Goal: Transaction & Acquisition: Purchase product/service

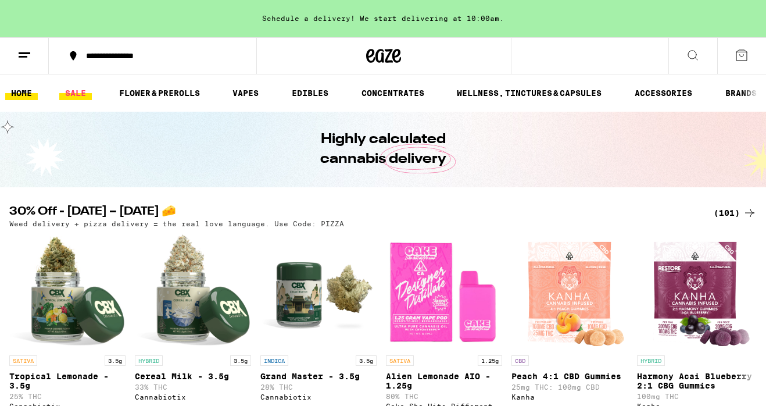
click at [76, 94] on link "SALE" at bounding box center [75, 93] width 33 height 14
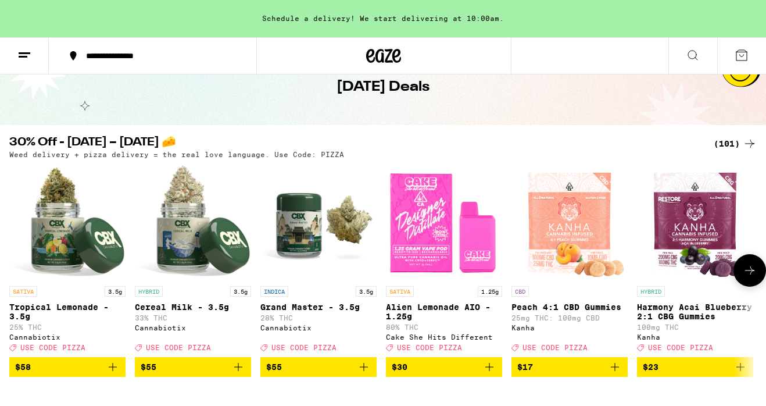
scroll to position [63, 0]
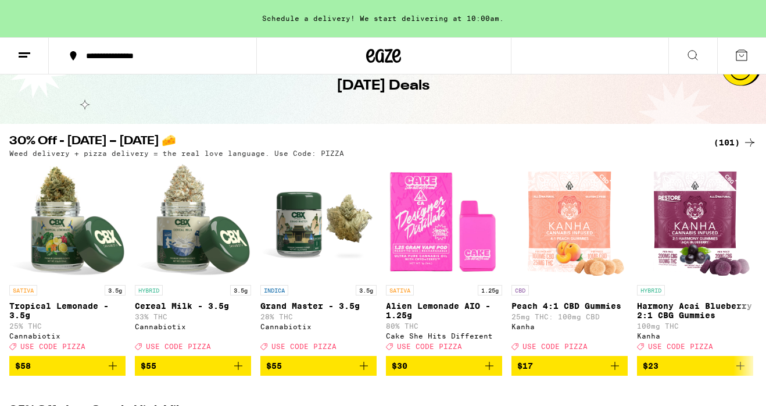
click at [736, 146] on div "(101)" at bounding box center [735, 142] width 43 height 14
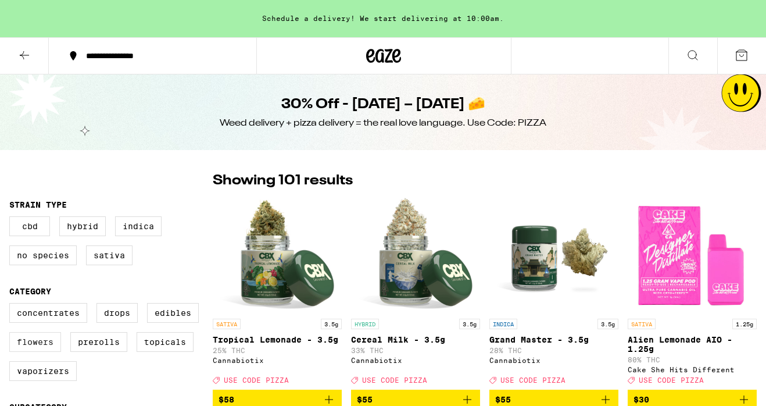
click at [43, 349] on label "Flowers" at bounding box center [35, 342] width 52 height 20
click at [12, 305] on input "Flowers" at bounding box center [12, 305] width 1 height 1
checkbox input "true"
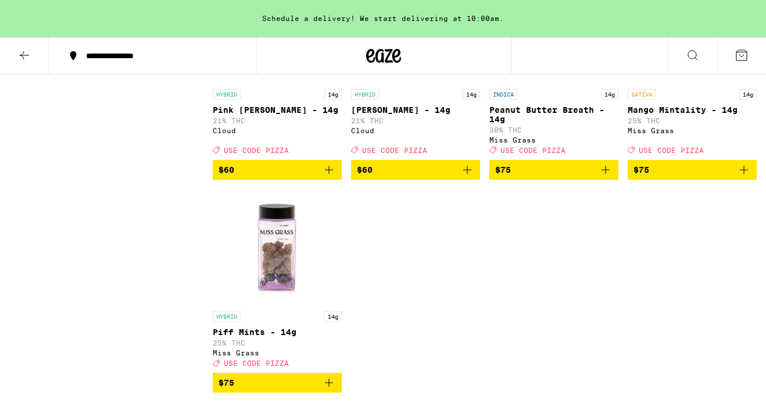
scroll to position [1499, 0]
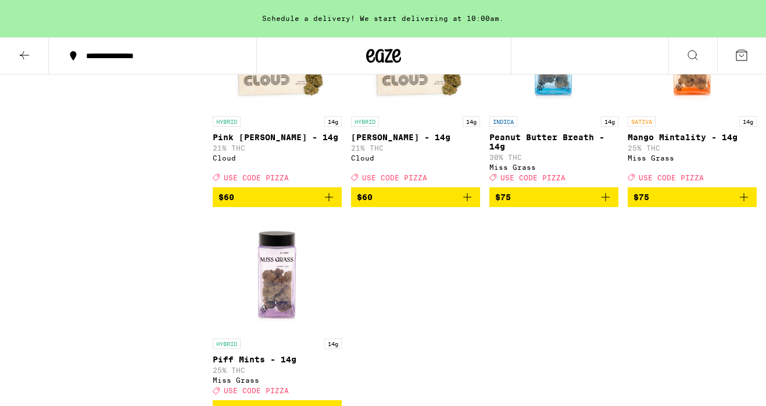
click at [608, 204] on icon "Add to bag" at bounding box center [606, 197] width 14 height 14
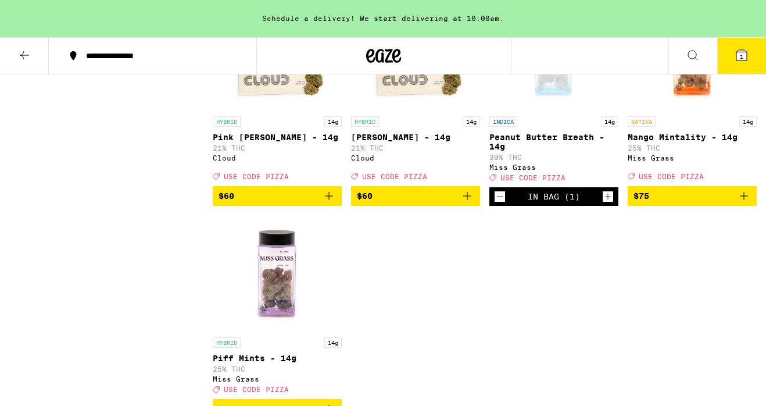
click at [741, 53] on span "1" at bounding box center [741, 56] width 3 height 7
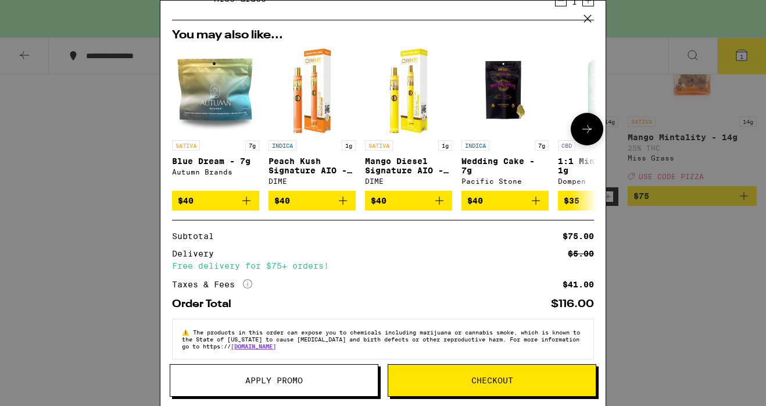
scroll to position [101, 0]
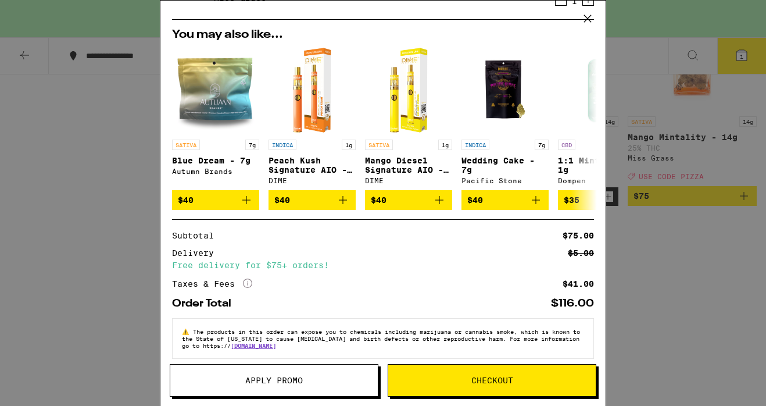
click at [311, 381] on span "Apply Promo" at bounding box center [274, 380] width 208 height 8
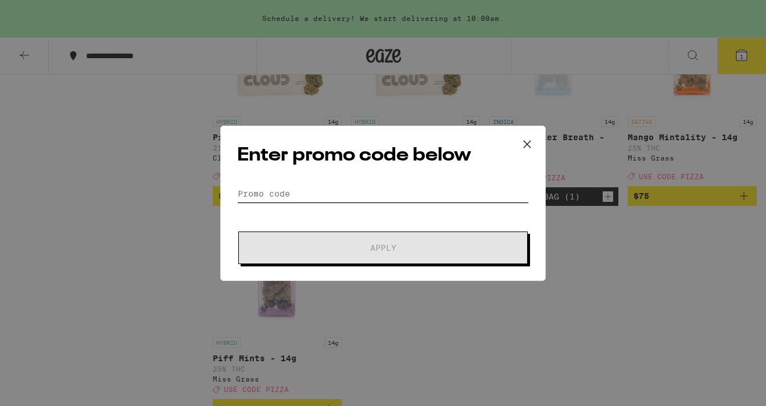
click at [290, 192] on input "Promo Code" at bounding box center [383, 193] width 292 height 17
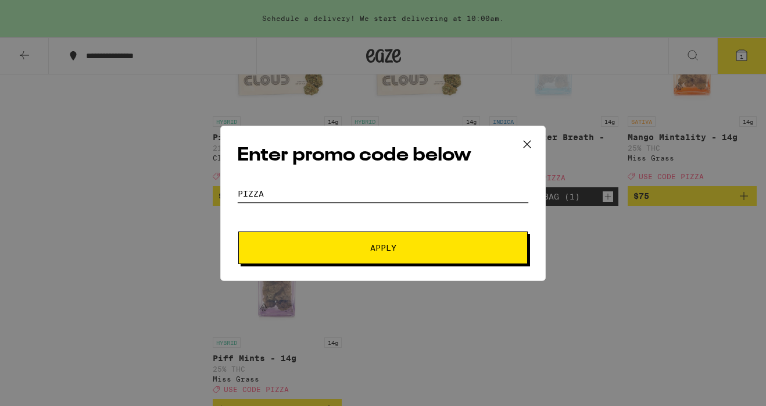
type input "PIZZA"
click at [345, 244] on span "Apply" at bounding box center [383, 248] width 209 height 8
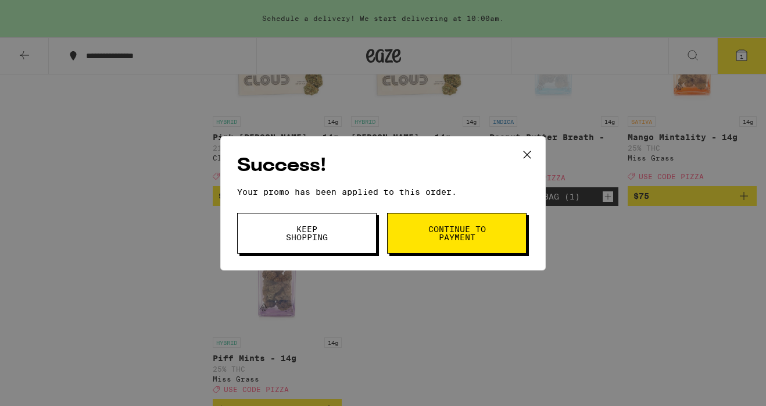
click at [345, 243] on button "Keep Shopping" at bounding box center [307, 233] width 140 height 41
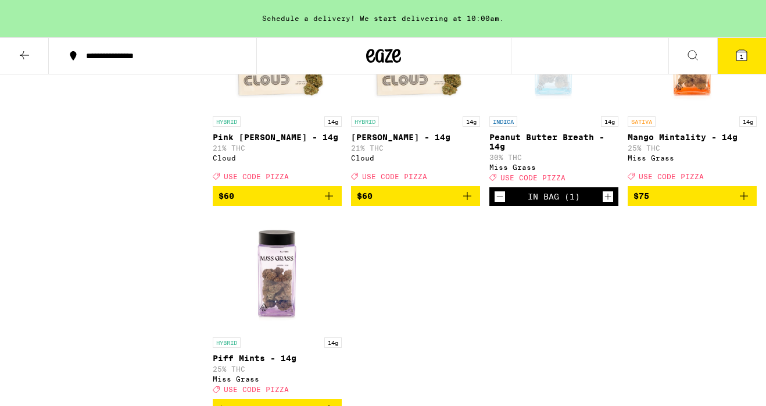
click at [744, 55] on icon at bounding box center [742, 55] width 10 height 10
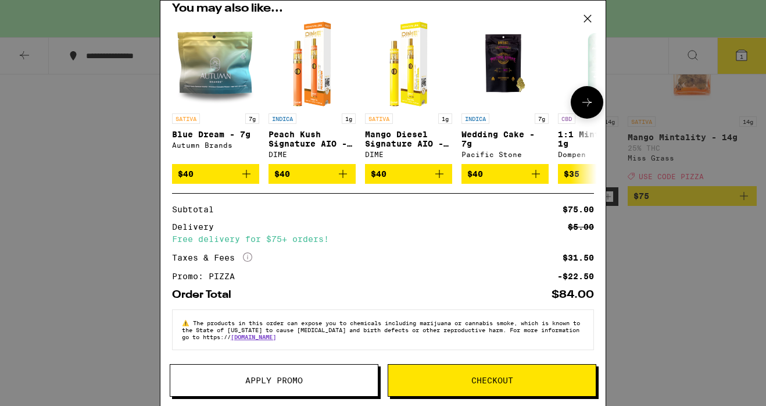
scroll to position [134, 0]
click at [108, 184] on div "Your Cart Schedule a delivery! We start delivering at 10:00am. Peanut Butter Br…" at bounding box center [383, 203] width 766 height 406
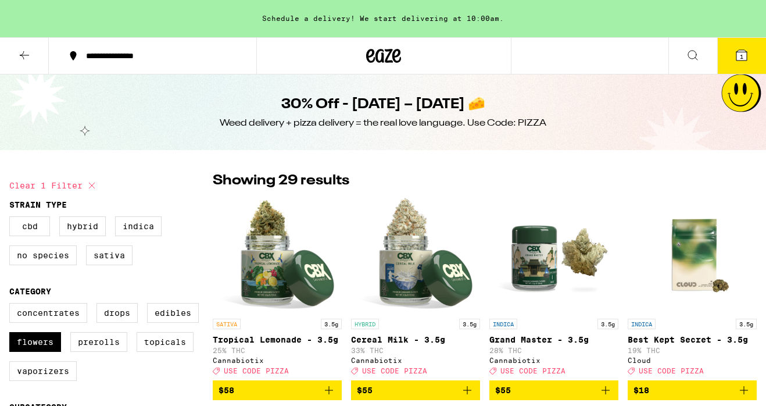
click at [29, 47] on button at bounding box center [24, 56] width 49 height 37
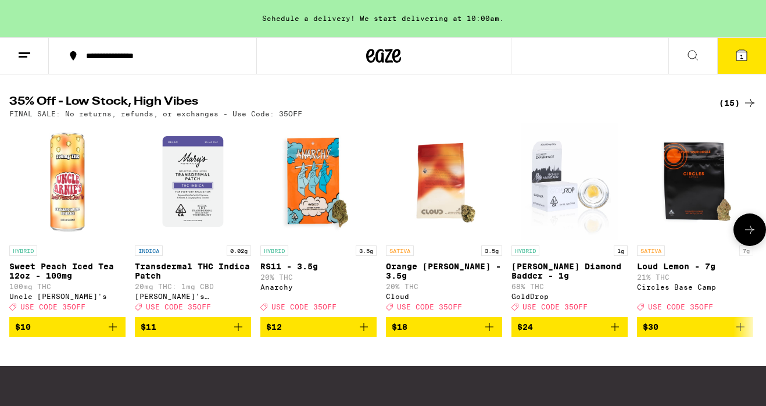
scroll to position [374, 0]
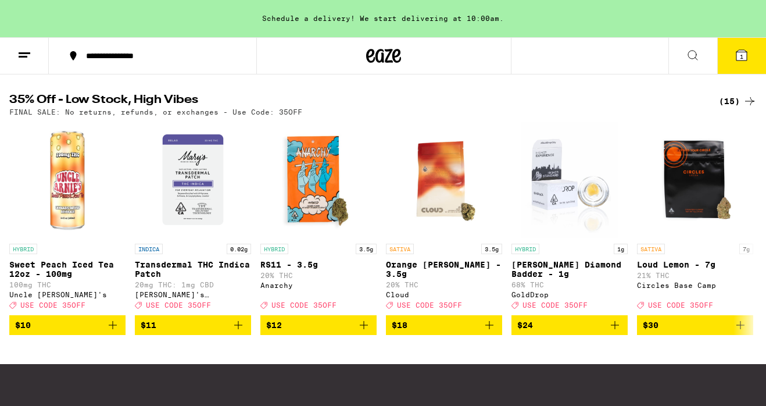
click at [732, 108] on div "(15)" at bounding box center [738, 101] width 38 height 14
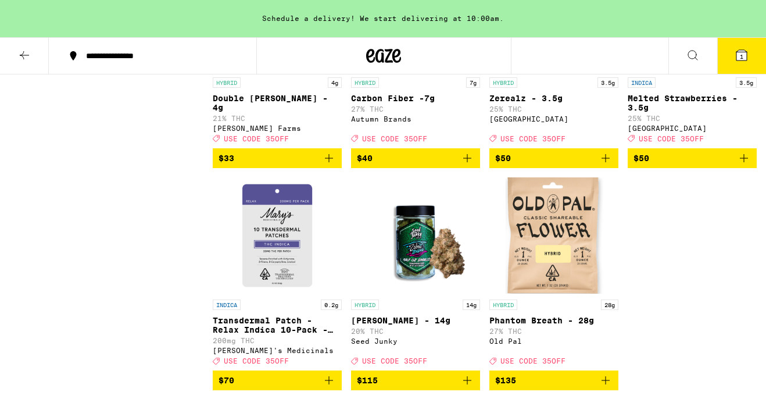
scroll to position [688, 0]
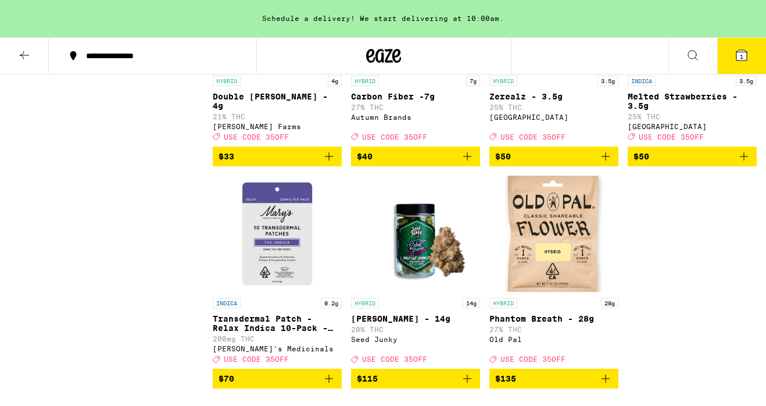
click at [470, 163] on icon "Add to bag" at bounding box center [468, 156] width 14 height 14
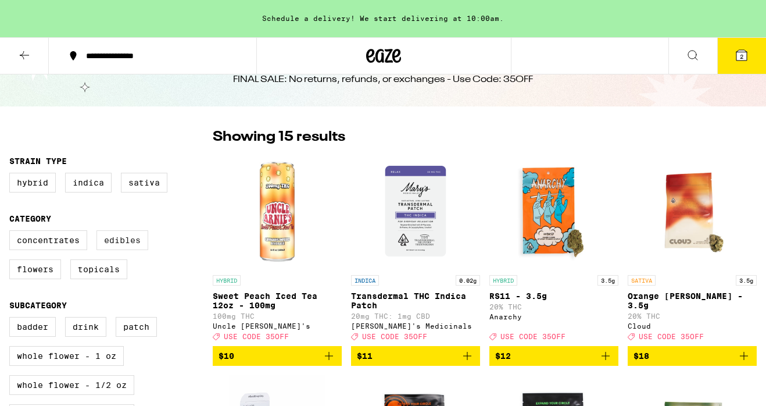
scroll to position [0, 0]
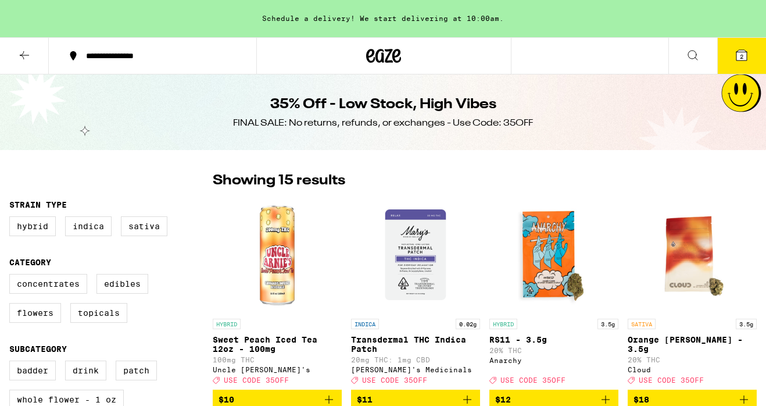
click at [21, 54] on icon at bounding box center [24, 55] width 9 height 8
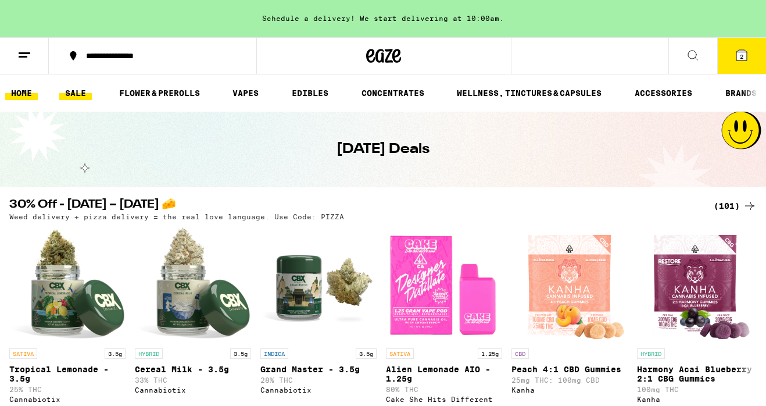
click at [28, 92] on link "HOME" at bounding box center [21, 93] width 33 height 14
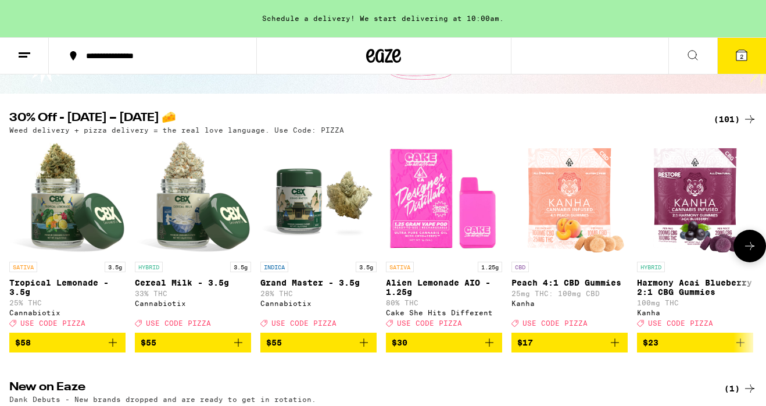
scroll to position [654, 0]
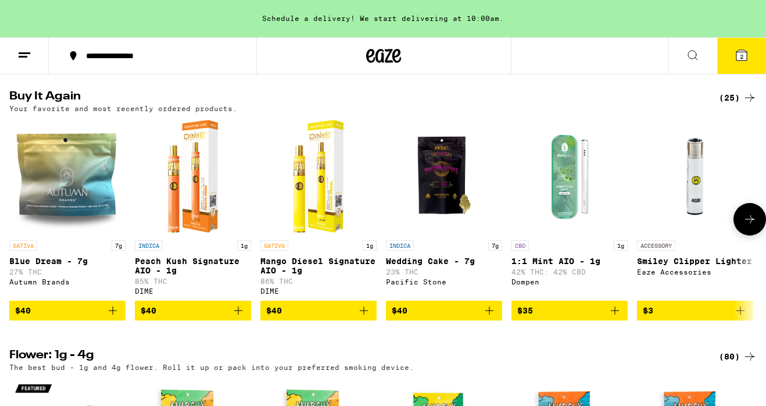
click at [114, 318] on icon "Add to bag" at bounding box center [113, 311] width 14 height 14
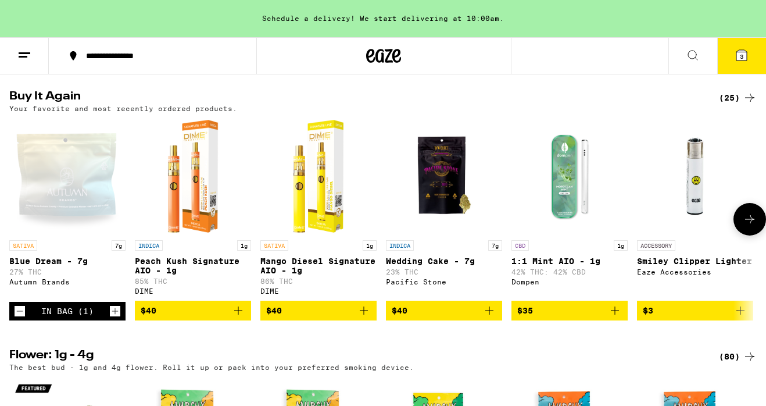
click at [755, 226] on icon at bounding box center [750, 219] width 14 height 14
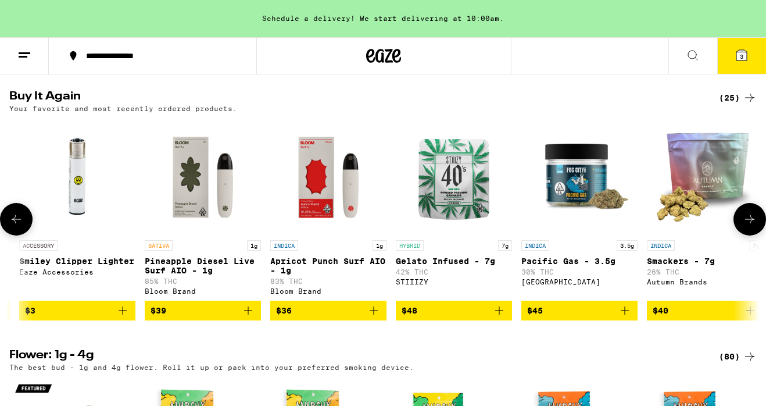
scroll to position [0, 621]
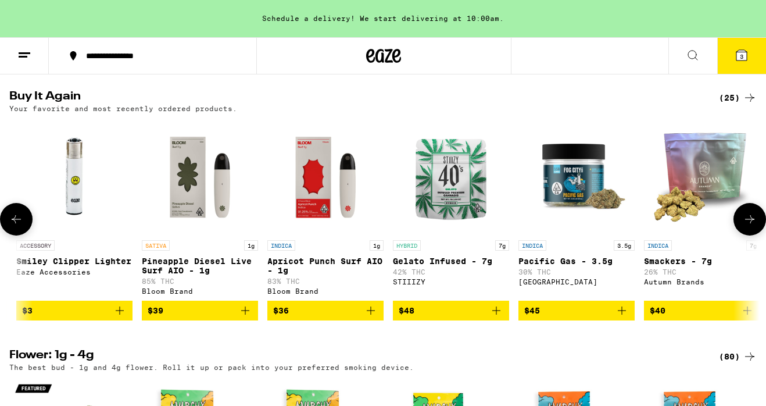
click at [755, 226] on icon at bounding box center [750, 219] width 14 height 14
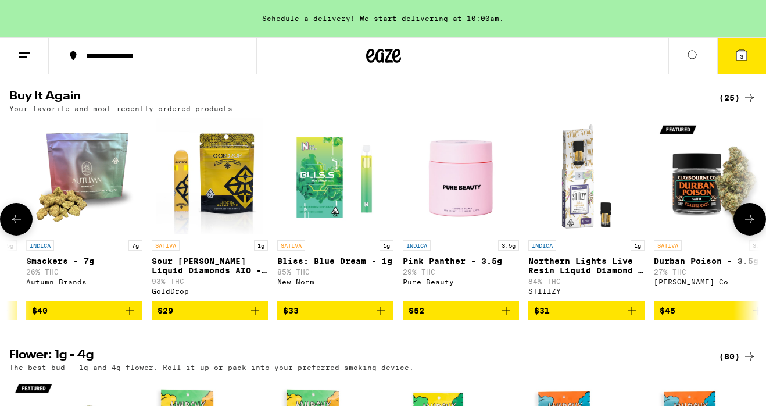
scroll to position [0, 1242]
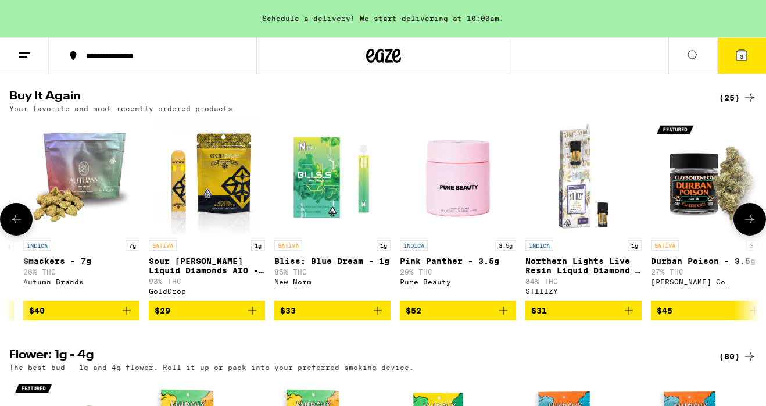
click at [124, 318] on icon "Add to bag" at bounding box center [127, 311] width 14 height 14
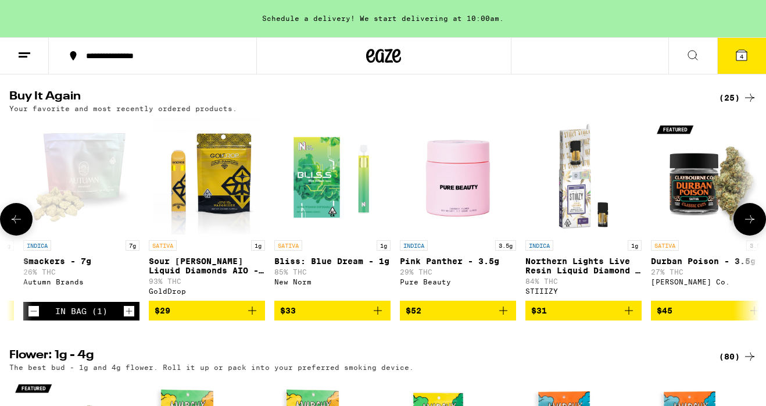
click at [750, 226] on icon at bounding box center [750, 219] width 14 height 14
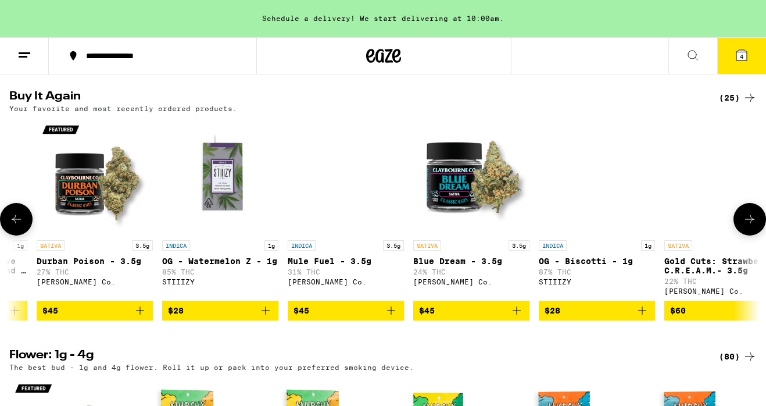
scroll to position [0, 1863]
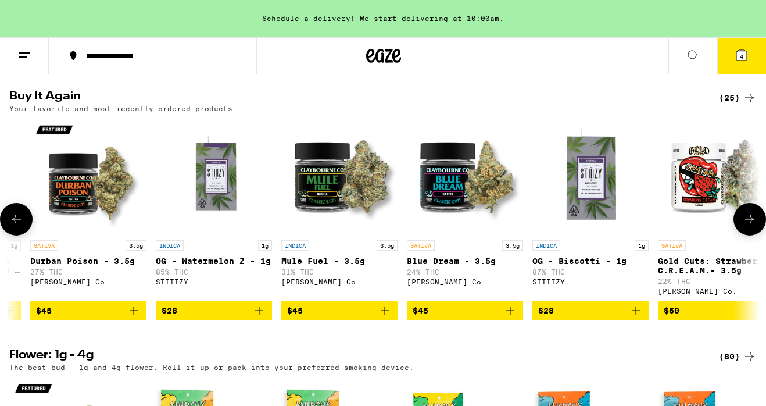
click at [750, 226] on icon at bounding box center [750, 219] width 14 height 14
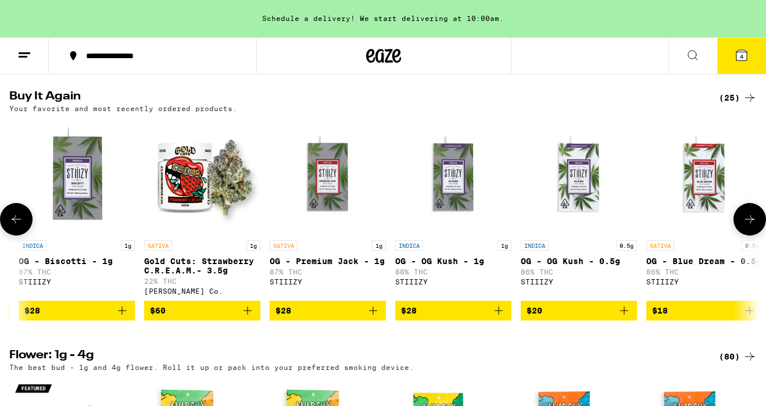
scroll to position [0, 2392]
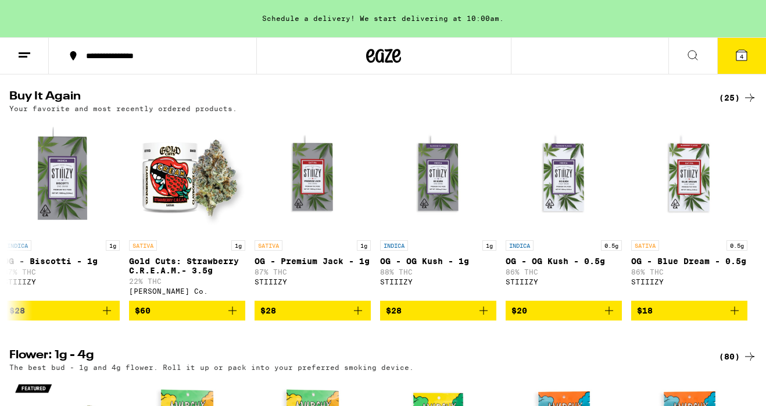
click at [740, 57] on span "4" at bounding box center [741, 56] width 3 height 7
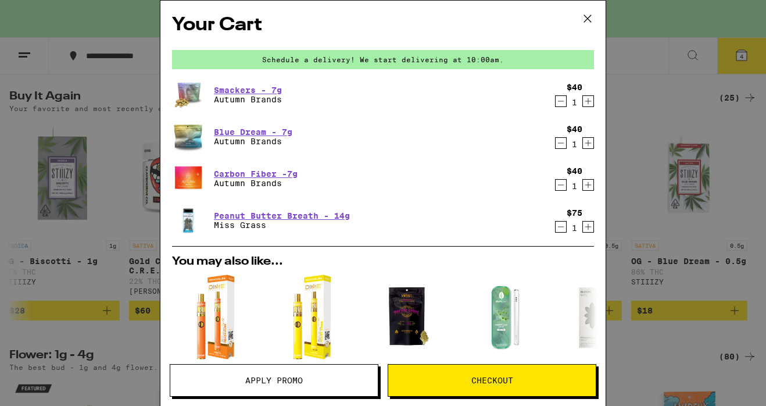
click at [561, 143] on icon "Decrement" at bounding box center [561, 143] width 6 height 0
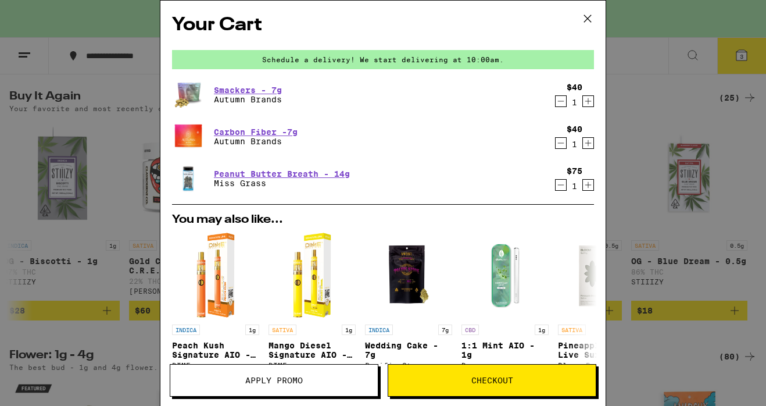
click at [561, 187] on icon "Decrement" at bounding box center [561, 185] width 10 height 14
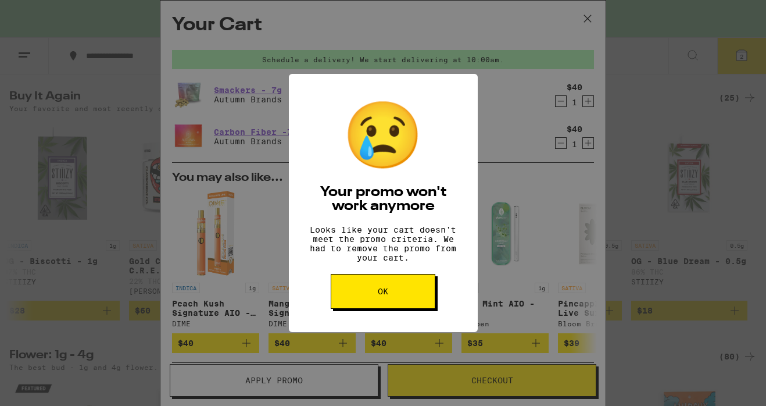
click at [397, 301] on button "OK" at bounding box center [383, 291] width 105 height 35
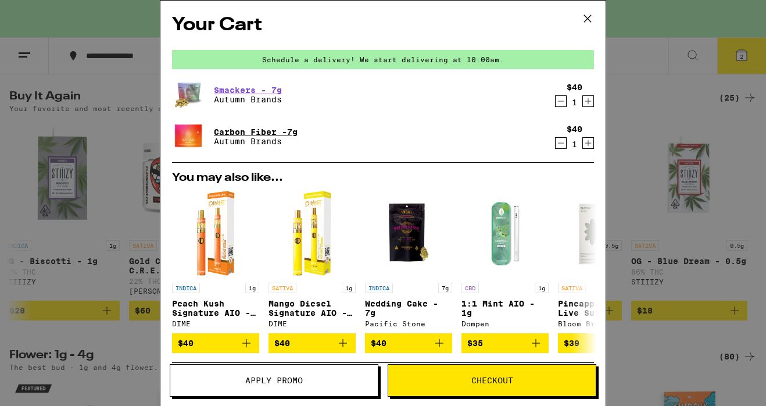
click at [276, 129] on link "Carbon Fiber -7g" at bounding box center [256, 131] width 84 height 9
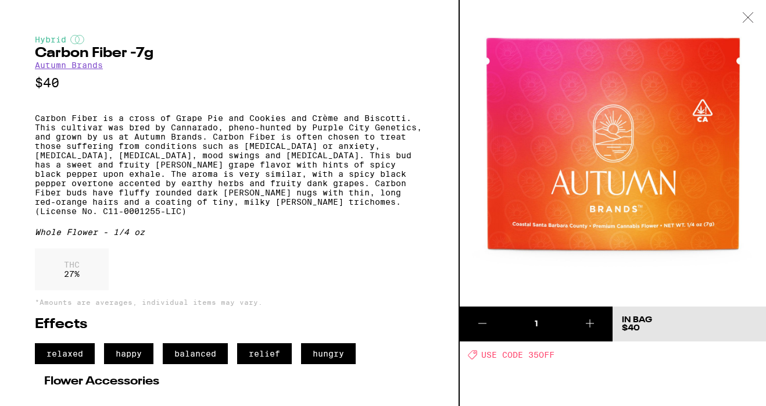
click at [748, 20] on icon at bounding box center [749, 17] width 12 height 10
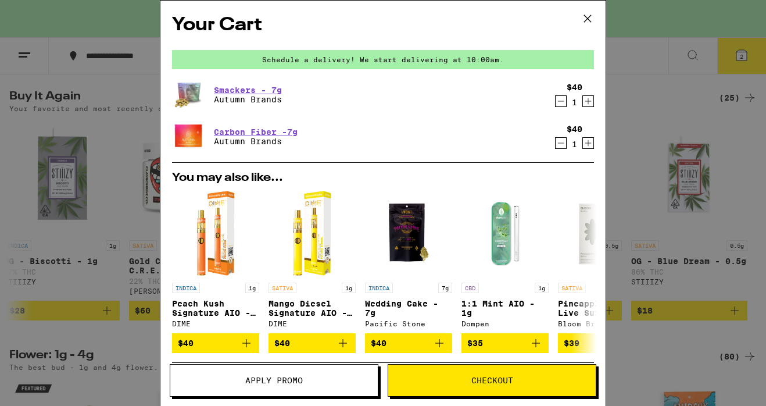
click at [344, 383] on span "Apply Promo" at bounding box center [274, 380] width 208 height 8
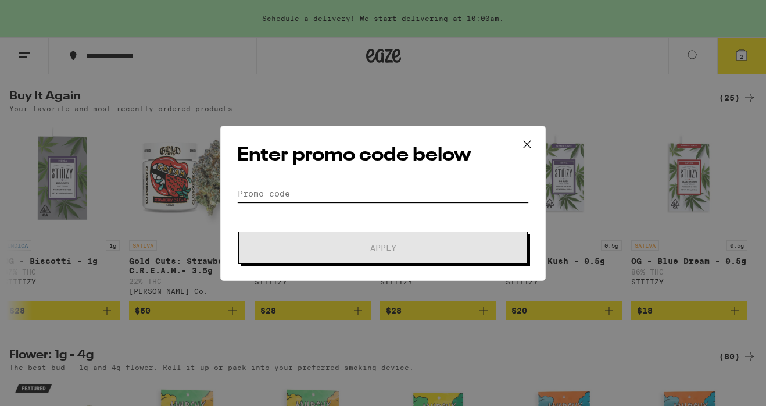
click at [309, 190] on input "Promo Code" at bounding box center [383, 193] width 292 height 17
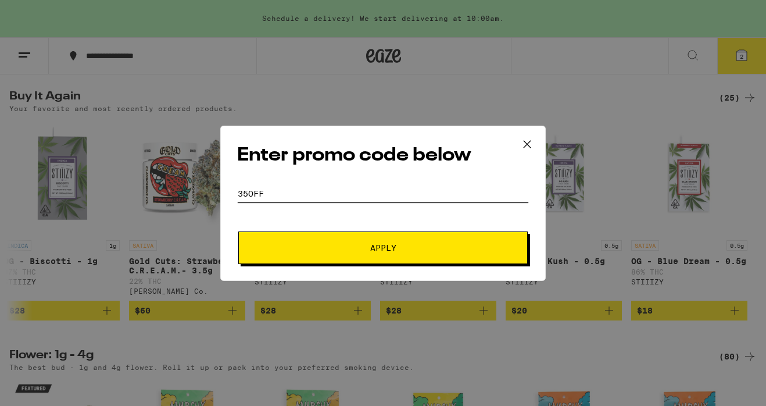
type input "35OFF"
click at [358, 249] on span "Apply" at bounding box center [383, 248] width 209 height 8
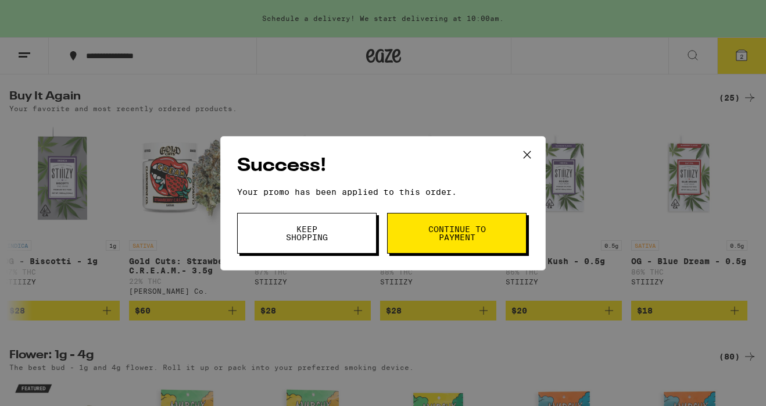
click at [340, 231] on button "Keep Shopping" at bounding box center [307, 233] width 140 height 41
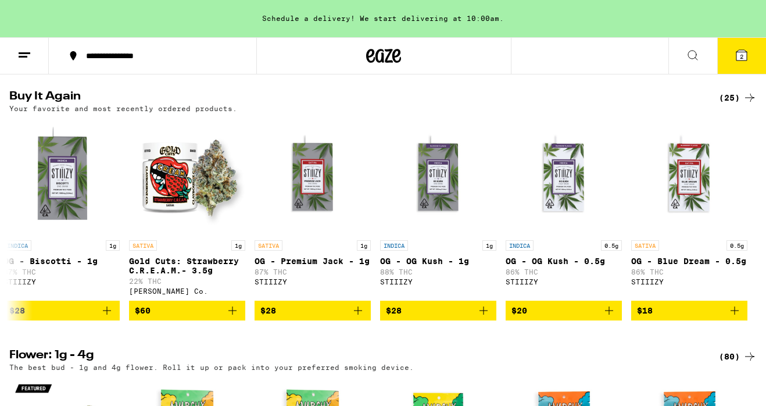
click at [751, 56] on button "2" at bounding box center [742, 56] width 49 height 36
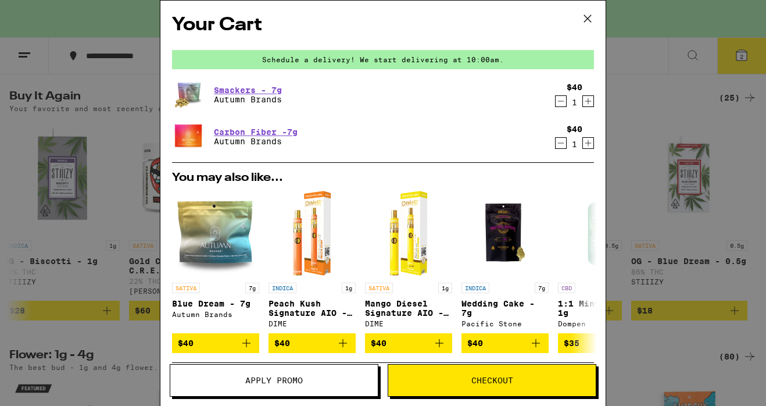
click at [590, 18] on icon at bounding box center [587, 18] width 17 height 17
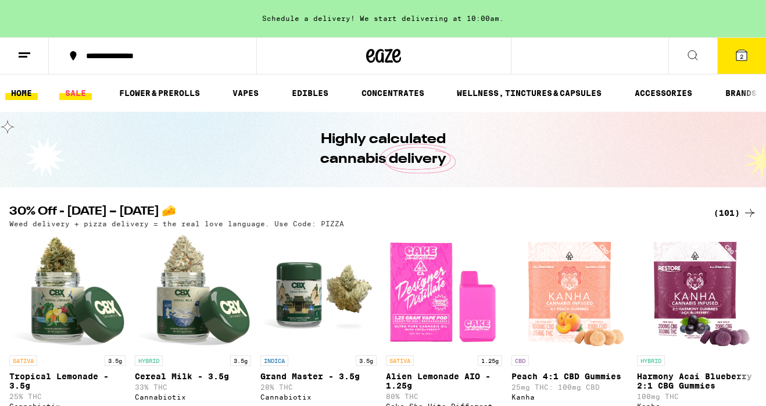
click at [81, 90] on link "SALE" at bounding box center [75, 93] width 33 height 14
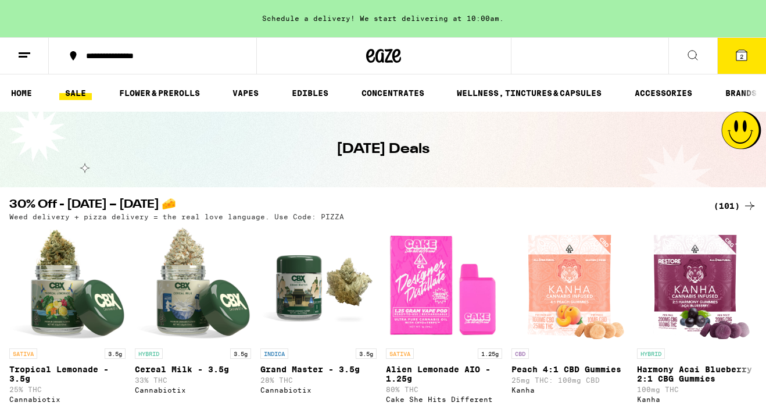
click at [734, 207] on div "(101)" at bounding box center [735, 206] width 43 height 14
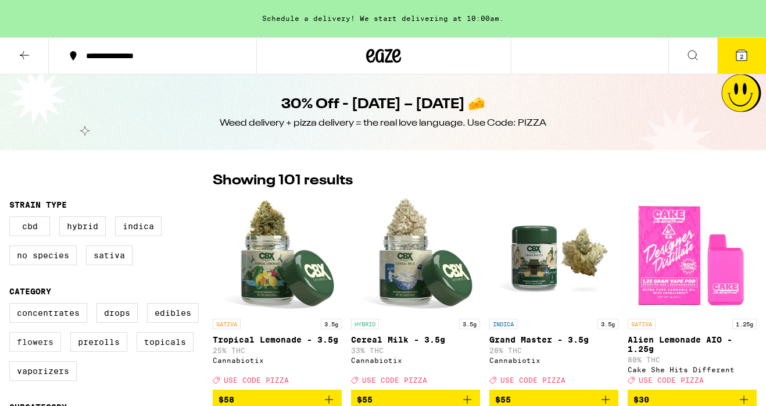
click at [40, 347] on label "Flowers" at bounding box center [35, 342] width 52 height 20
click at [12, 305] on input "Flowers" at bounding box center [12, 305] width 1 height 1
checkbox input "true"
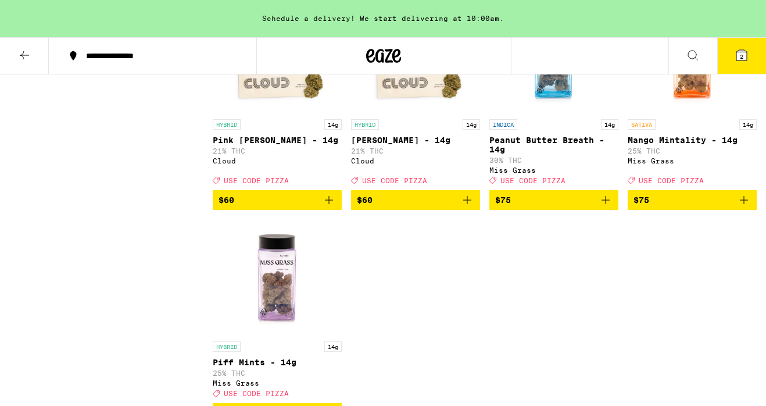
scroll to position [1498, 0]
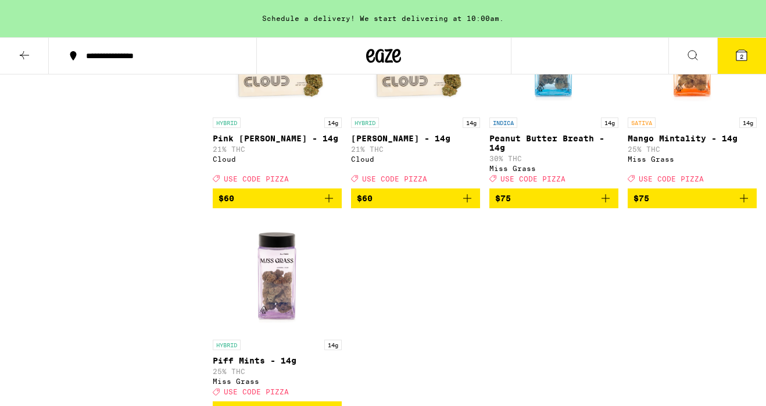
click at [608, 205] on icon "Add to bag" at bounding box center [606, 198] width 14 height 14
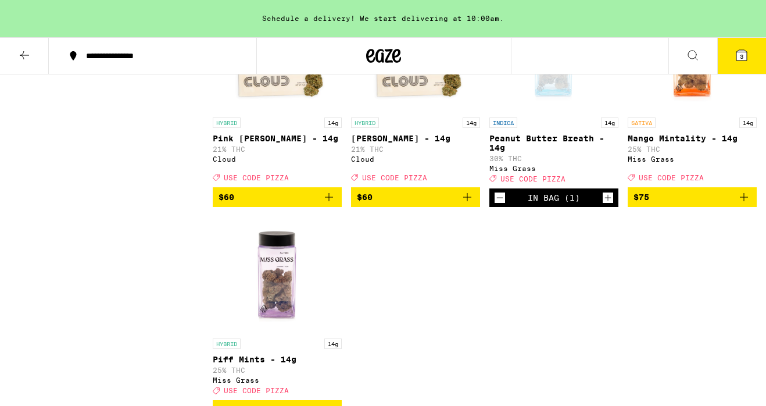
click at [743, 56] on span "3" at bounding box center [741, 56] width 3 height 7
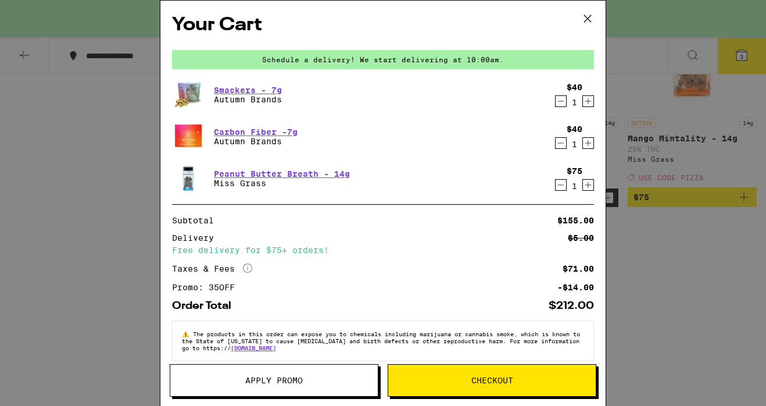
click at [561, 103] on icon "Decrement" at bounding box center [561, 101] width 10 height 14
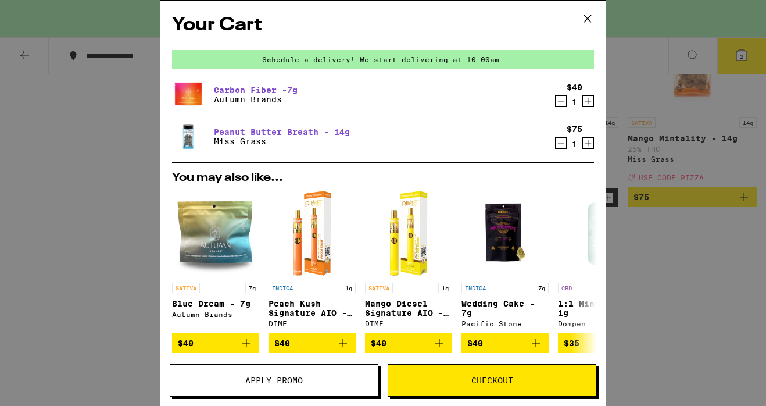
click at [561, 103] on icon "Decrement" at bounding box center [561, 101] width 10 height 14
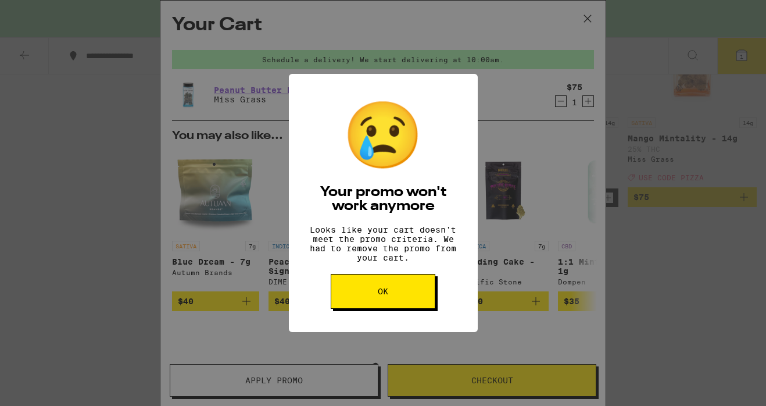
click at [383, 295] on span "OK" at bounding box center [383, 291] width 10 height 8
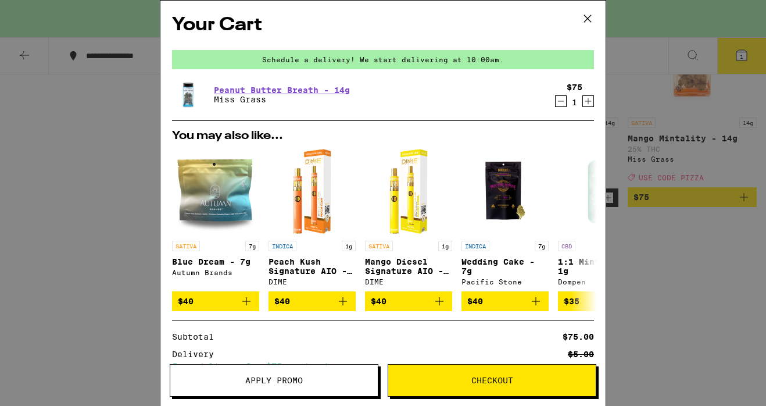
click at [330, 383] on span "Apply Promo" at bounding box center [274, 380] width 208 height 8
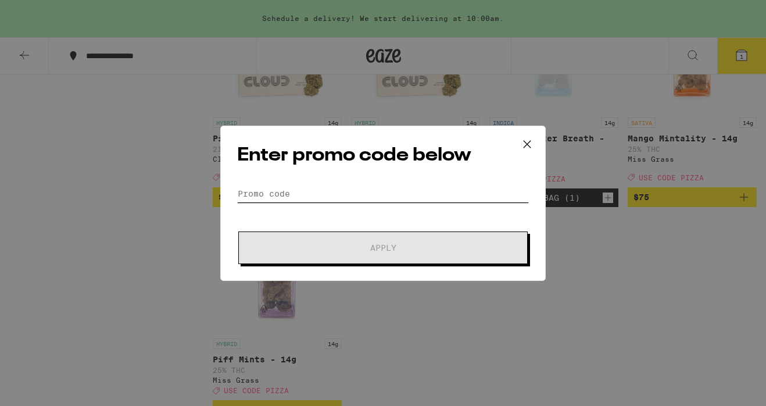
click at [307, 194] on input "Promo Code" at bounding box center [383, 193] width 292 height 17
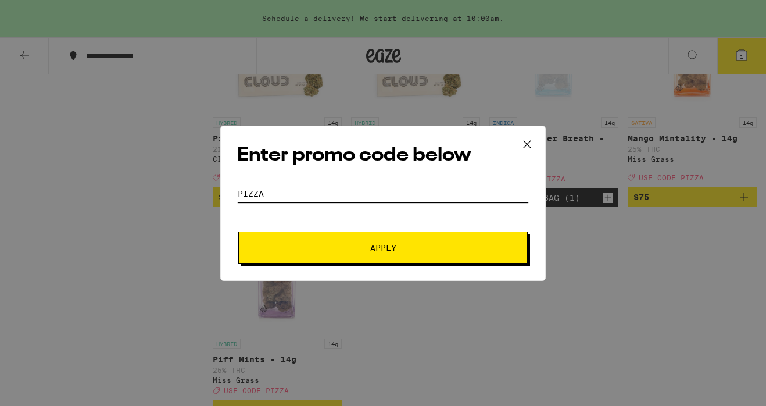
type input "PIZZA"
click at [359, 244] on span "Apply" at bounding box center [383, 248] width 209 height 8
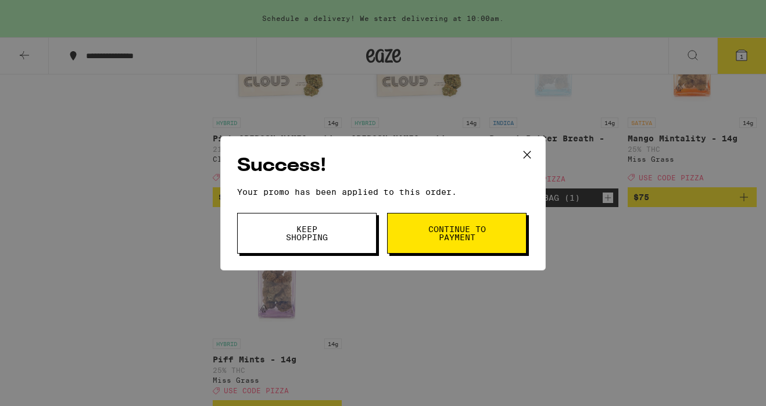
click at [333, 235] on span "Keep Shopping" at bounding box center [306, 233] width 59 height 16
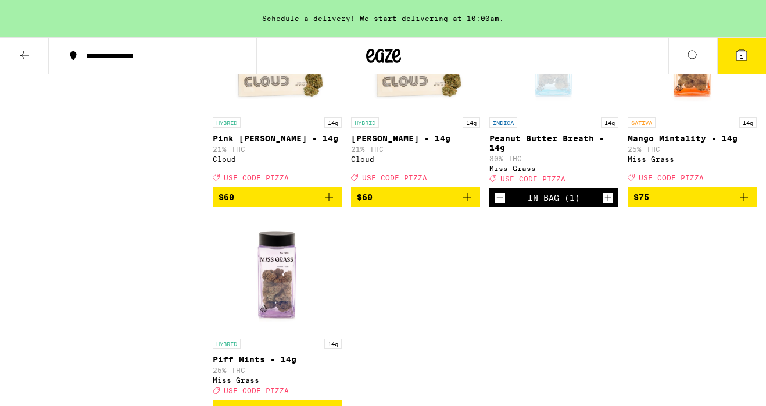
click at [745, 59] on icon at bounding box center [742, 55] width 10 height 10
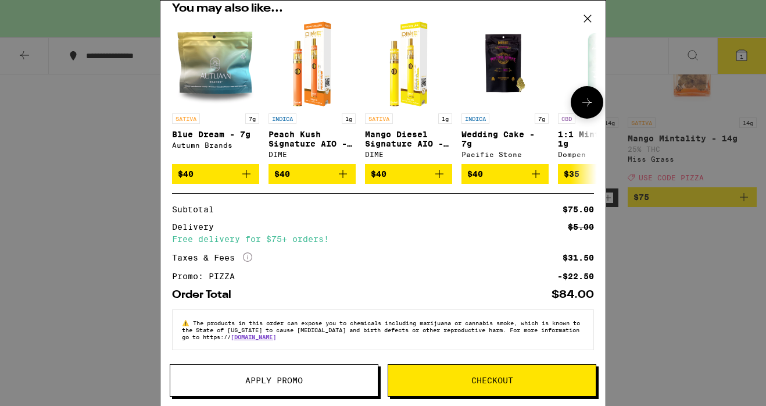
scroll to position [133, 0]
click at [523, 380] on span "Checkout" at bounding box center [492, 380] width 208 height 8
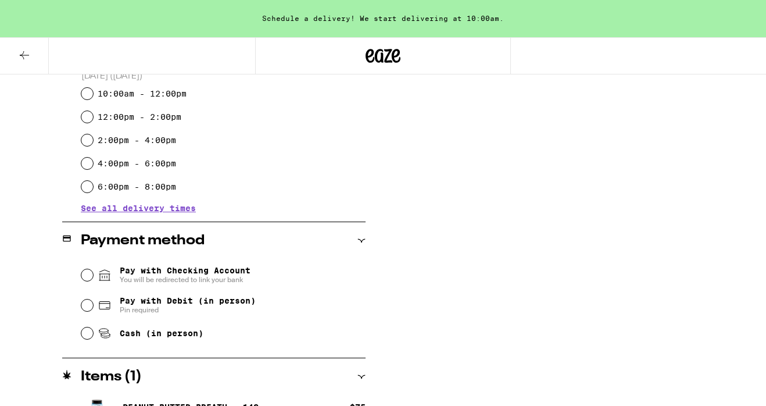
scroll to position [331, 0]
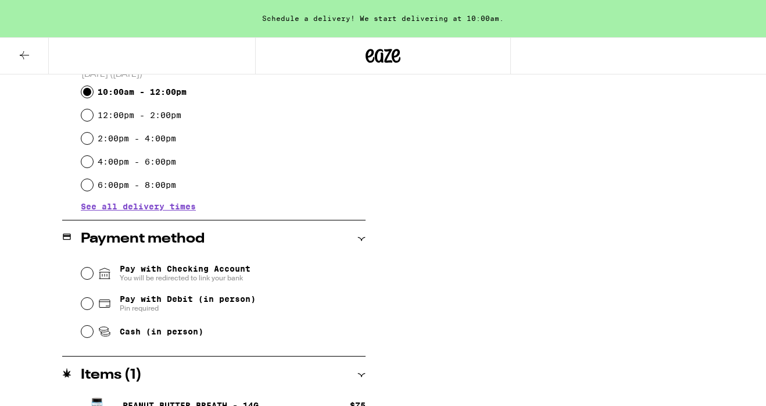
click at [87, 93] on input "10:00am - 12:00pm" at bounding box center [87, 92] width 12 height 12
radio input "true"
click at [139, 208] on span "See all delivery times" at bounding box center [138, 206] width 115 height 8
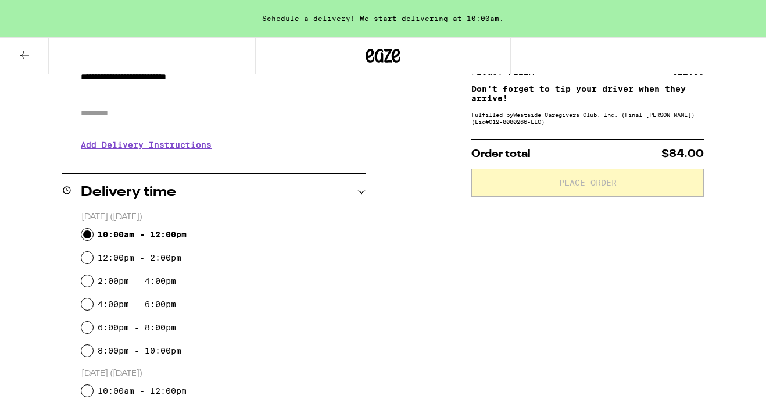
scroll to position [179, 0]
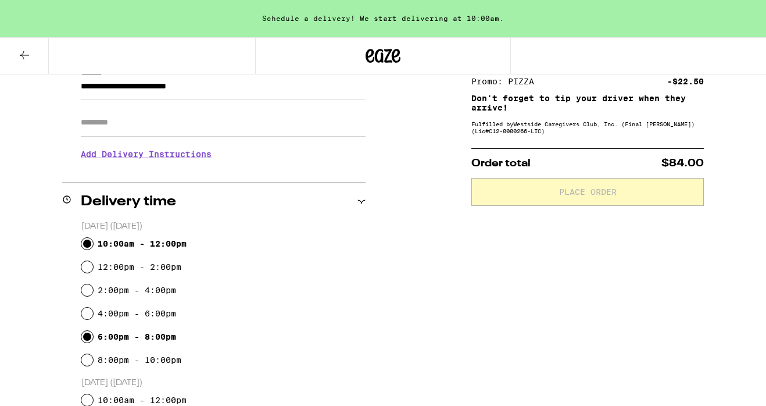
click at [88, 335] on input "6:00pm - 8:00pm" at bounding box center [87, 337] width 12 height 12
radio input "true"
click at [87, 311] on input "4:00pm - 6:00pm" at bounding box center [87, 314] width 12 height 12
radio input "true"
click at [87, 333] on input "6:00pm - 8:00pm" at bounding box center [87, 337] width 12 height 12
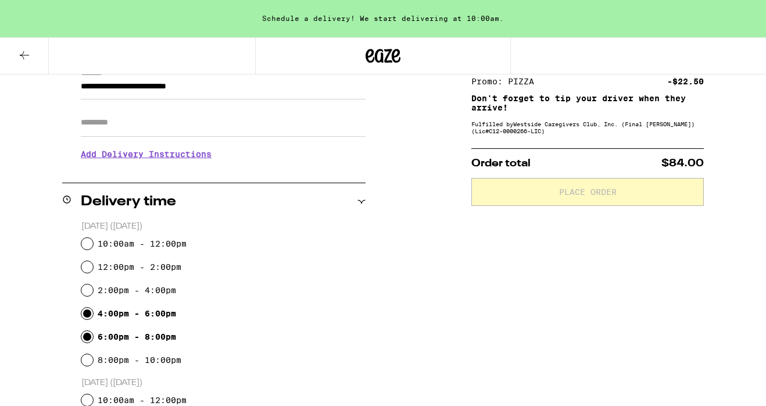
radio input "true"
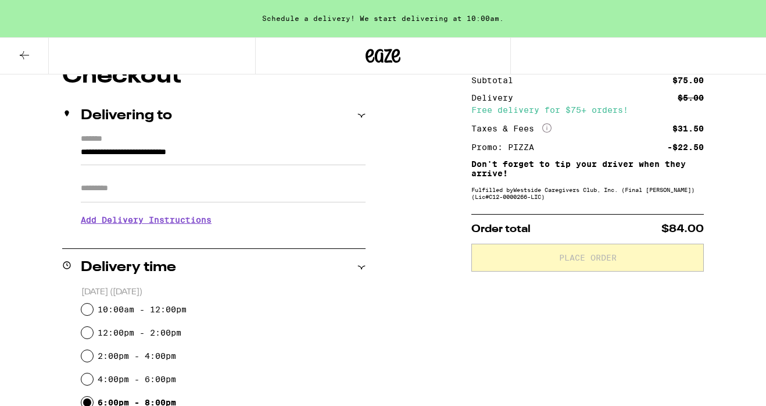
scroll to position [100, 0]
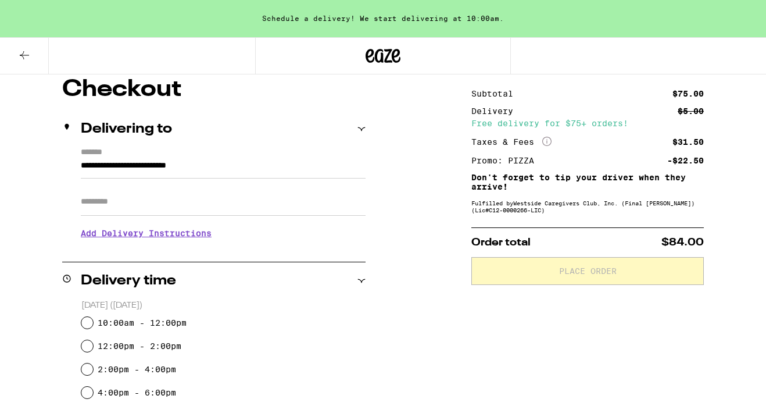
click at [130, 205] on input "Apt/Suite" at bounding box center [223, 202] width 285 height 28
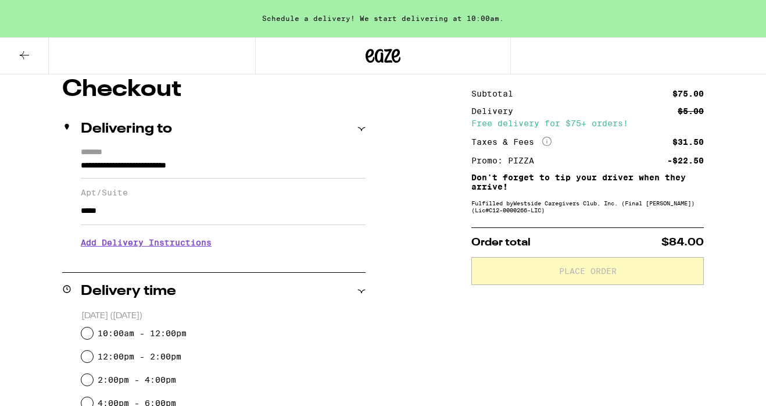
type input "*****"
click at [174, 245] on h3 "Add Delivery Instructions" at bounding box center [223, 242] width 285 height 27
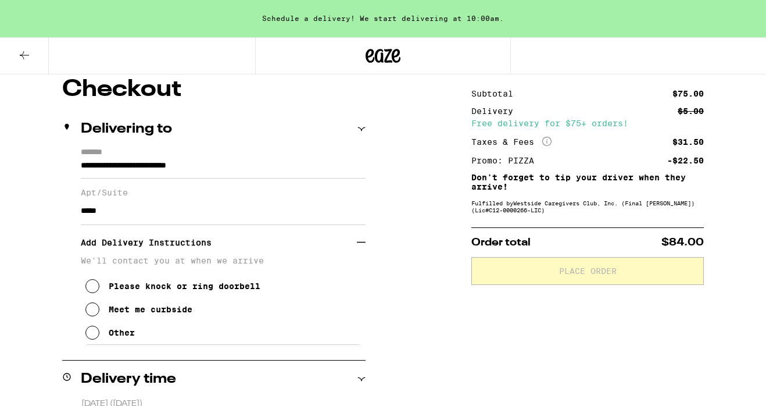
click at [93, 340] on icon at bounding box center [92, 333] width 14 height 14
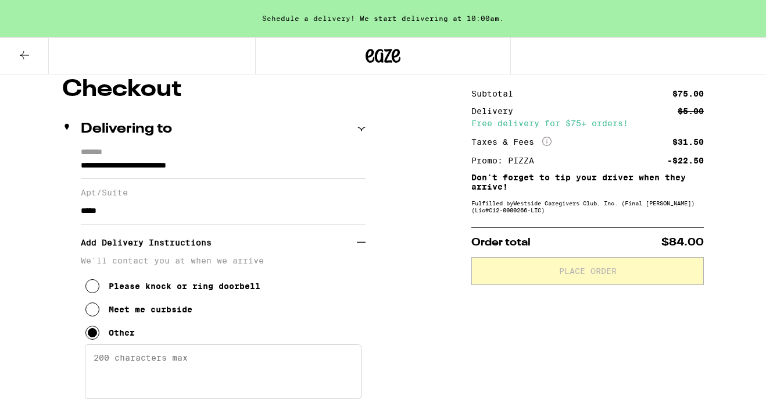
click at [112, 368] on textarea "Enter any other delivery instructions you want driver to know" at bounding box center [223, 371] width 277 height 55
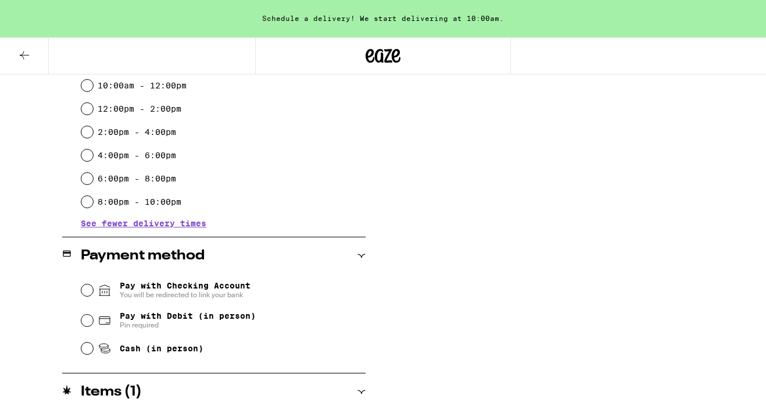
scroll to position [707, 0]
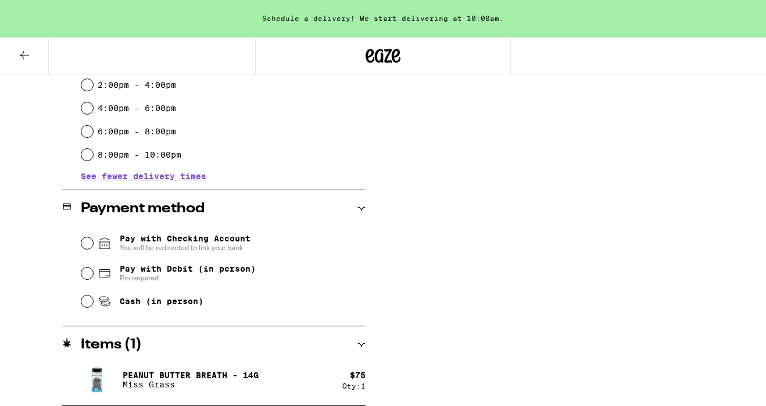
type textarea "Green building enter gate on left. Lower unit past mailboxes. Please knock."
click at [88, 306] on input "Cash (in person)" at bounding box center [87, 301] width 12 height 12
radio input "true"
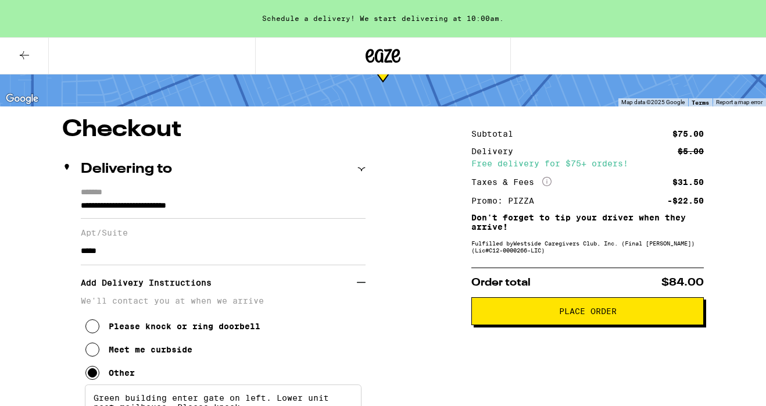
scroll to position [52, 0]
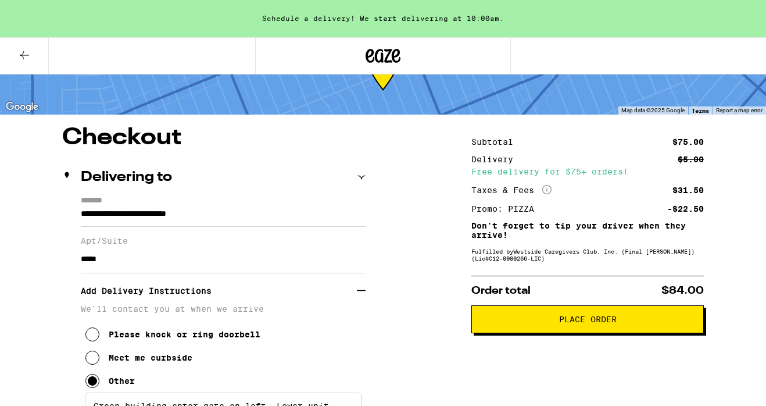
click at [635, 323] on span "Place Order" at bounding box center [587, 319] width 213 height 8
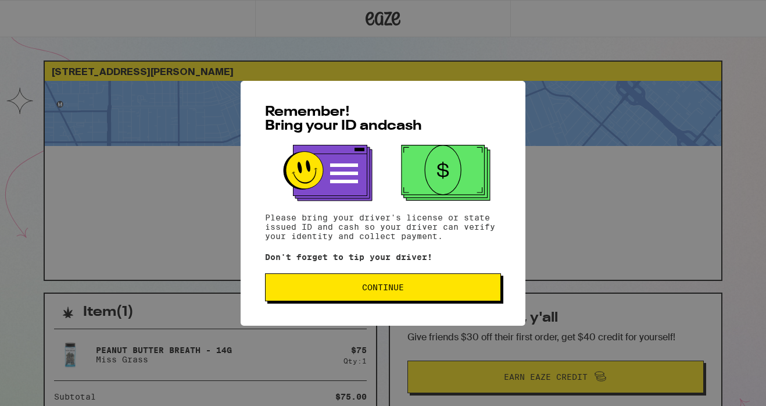
click at [443, 294] on button "Continue" at bounding box center [383, 287] width 236 height 28
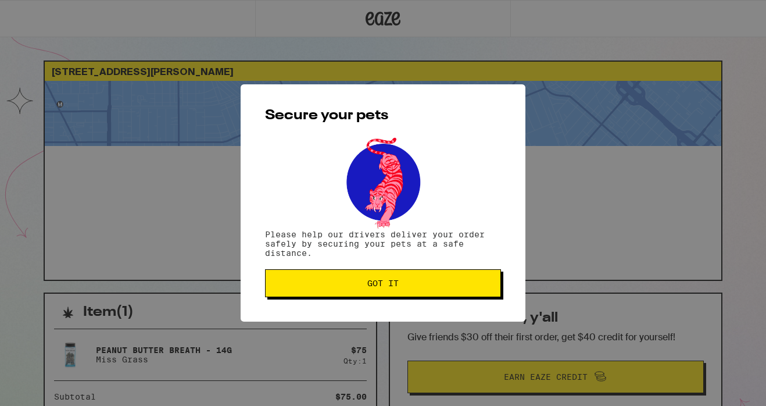
click at [443, 294] on button "Got it" at bounding box center [383, 283] width 236 height 28
